Goal: Find specific page/section: Find specific page/section

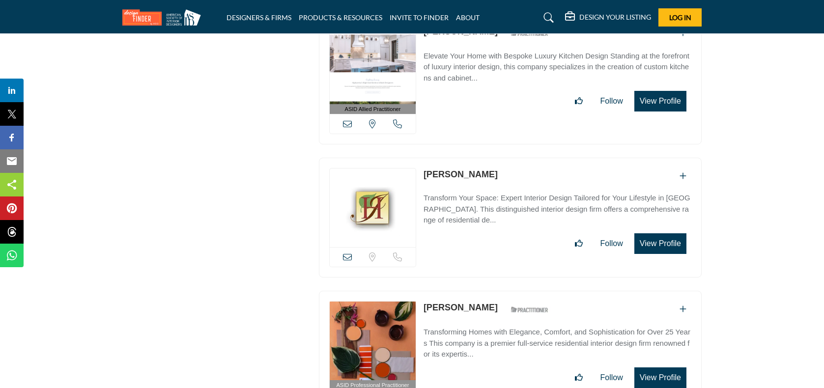
scroll to position [7013, 0]
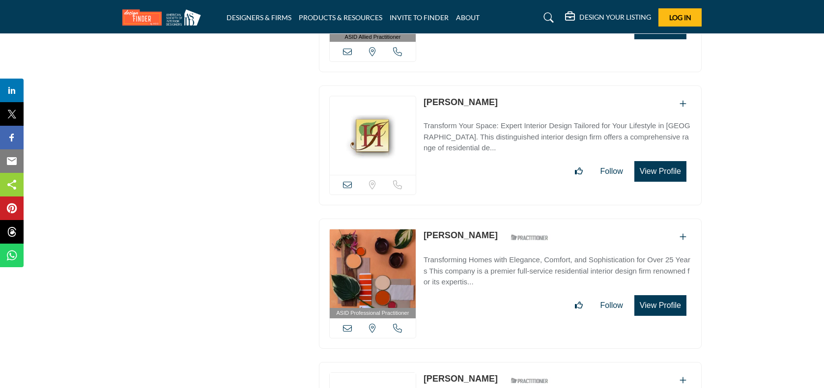
click at [171, 22] on img at bounding box center [164, 17] width 84 height 16
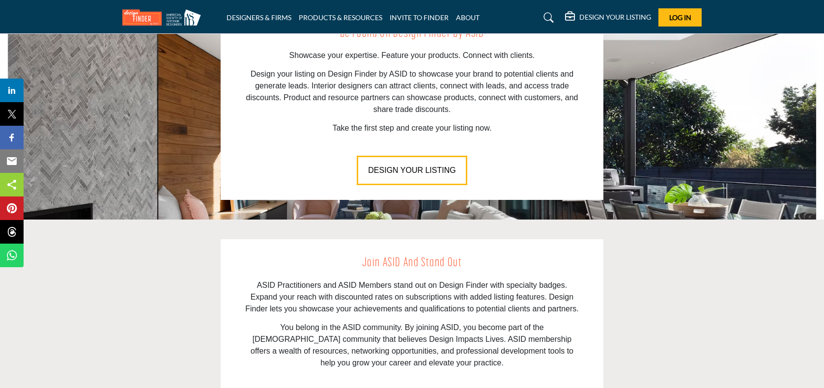
scroll to position [1395, 0]
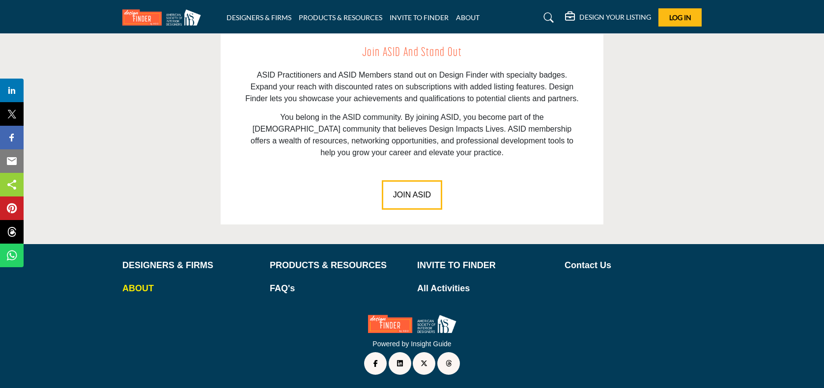
click at [159, 290] on p "ABOUT" at bounding box center [190, 288] width 137 height 13
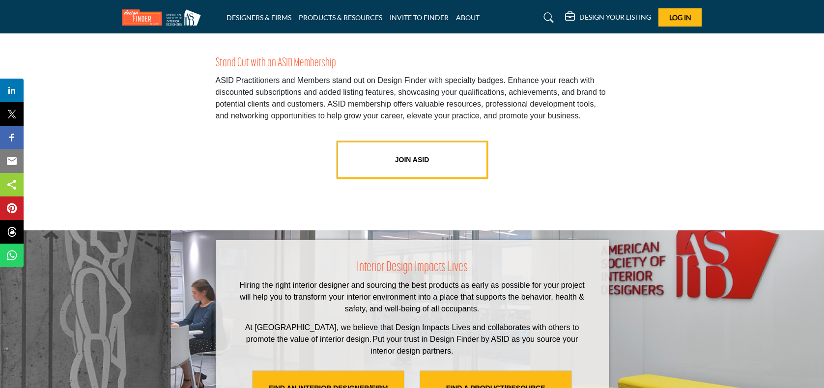
scroll to position [1867, 0]
